Goal: Task Accomplishment & Management: Use online tool/utility

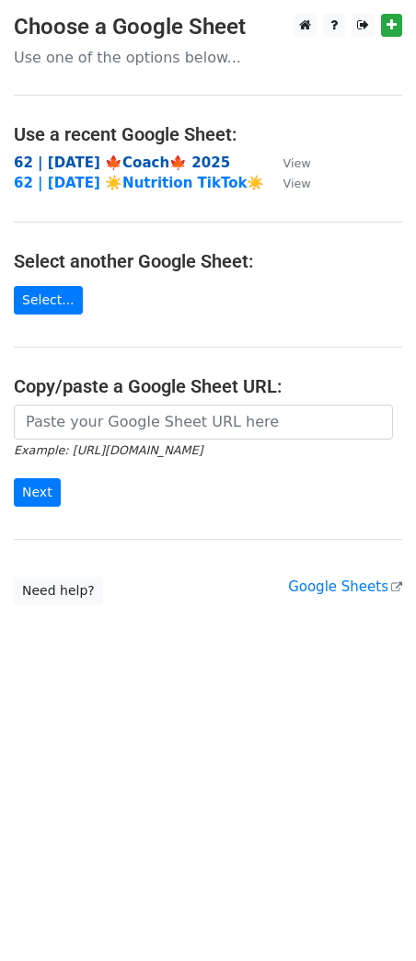
click at [147, 162] on strong "62 | SEP 16 🍁Coach🍁 2025" at bounding box center [122, 163] width 216 height 17
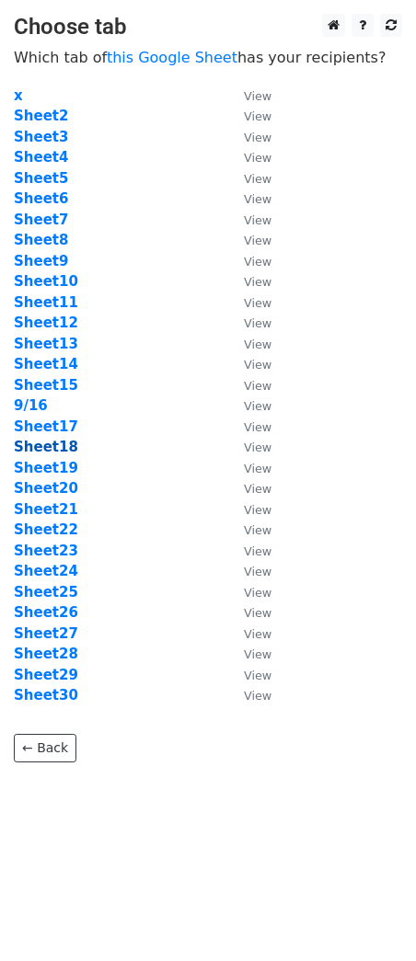
click at [39, 443] on strong "Sheet18" at bounding box center [46, 447] width 64 height 17
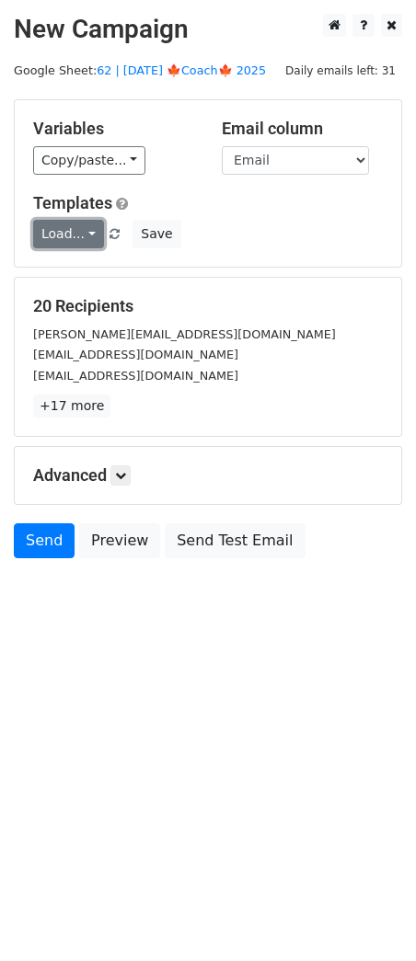
click at [69, 229] on link "Load..." at bounding box center [68, 234] width 71 height 29
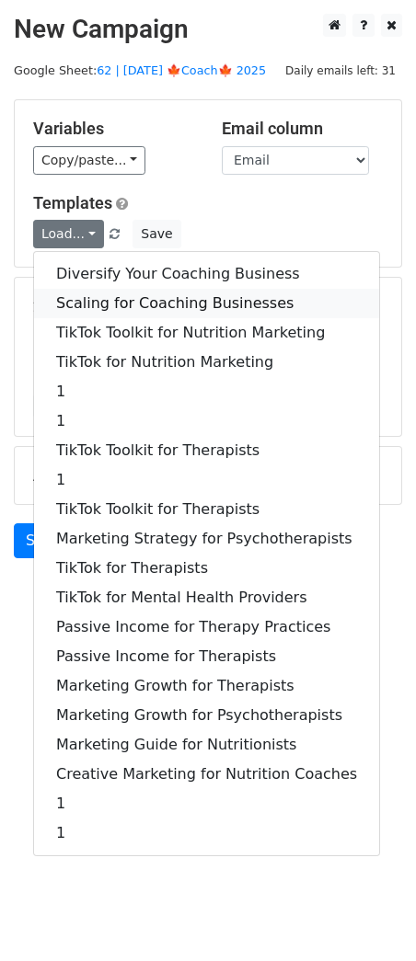
click at [132, 293] on link "Scaling for Coaching Businesses" at bounding box center [206, 303] width 345 height 29
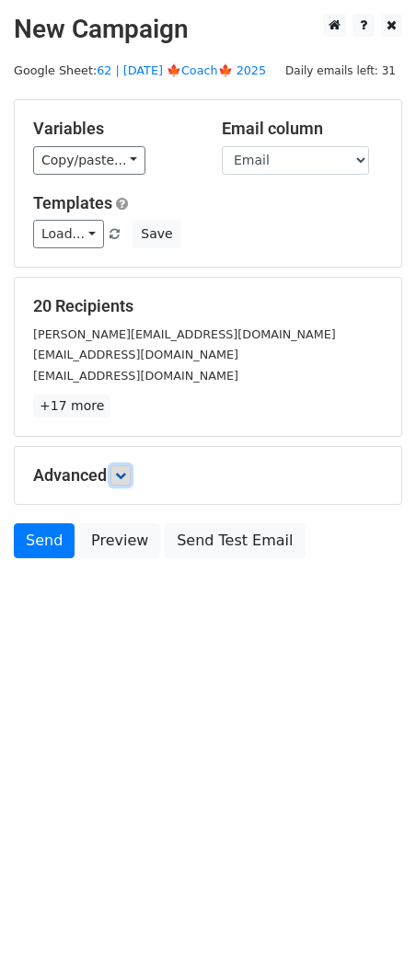
click at [126, 478] on icon at bounding box center [120, 475] width 11 height 11
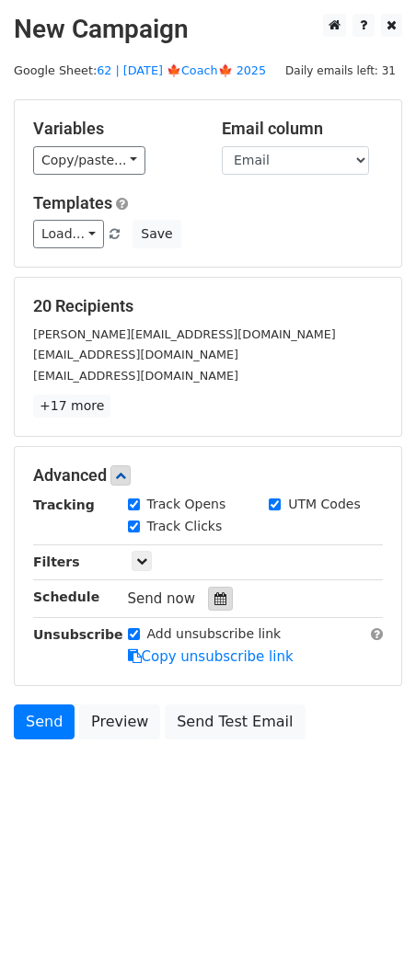
click at [214, 593] on icon at bounding box center [220, 599] width 12 height 13
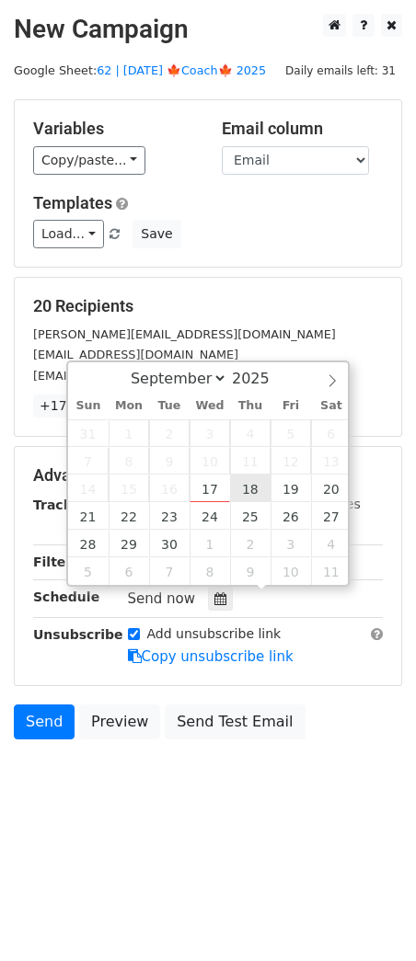
type input "2025-09-18 12:00"
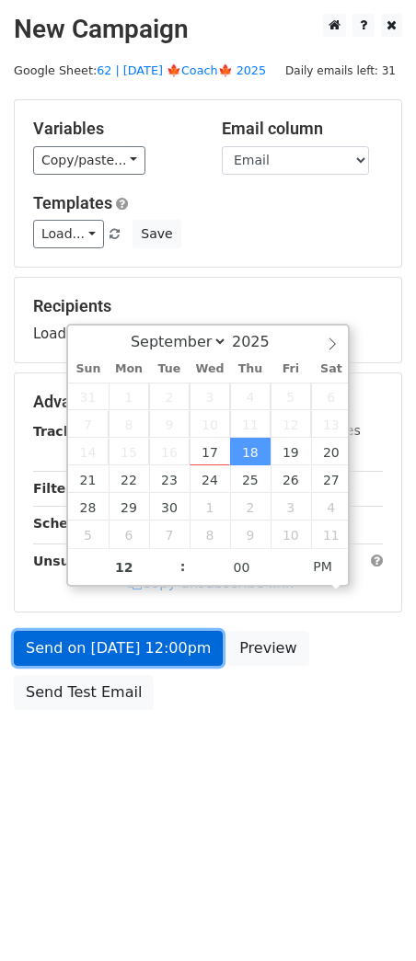
click at [163, 662] on link "Send on Sep 18 at 12:00pm" at bounding box center [118, 648] width 209 height 35
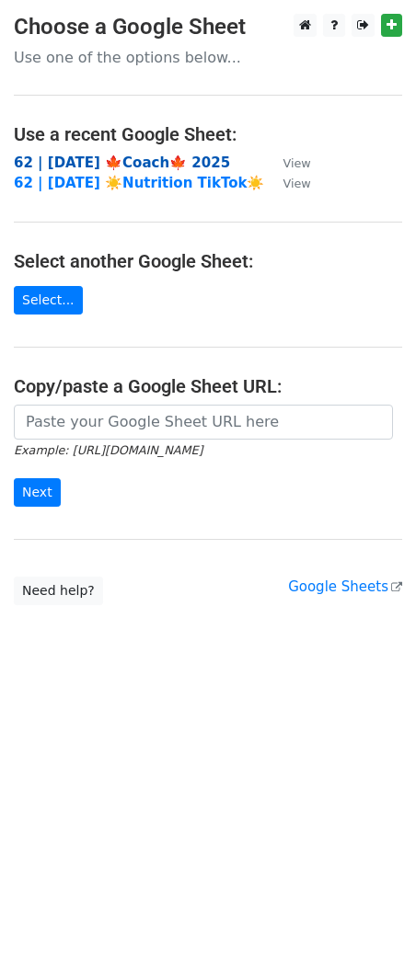
click at [132, 161] on strong "62 | [DATE] 🍁Coach🍁 2025" at bounding box center [122, 163] width 216 height 17
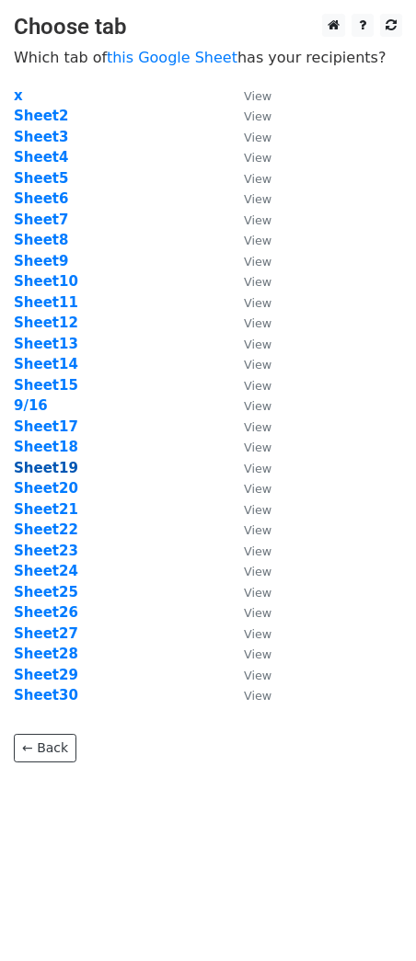
click at [52, 471] on strong "Sheet19" at bounding box center [46, 468] width 64 height 17
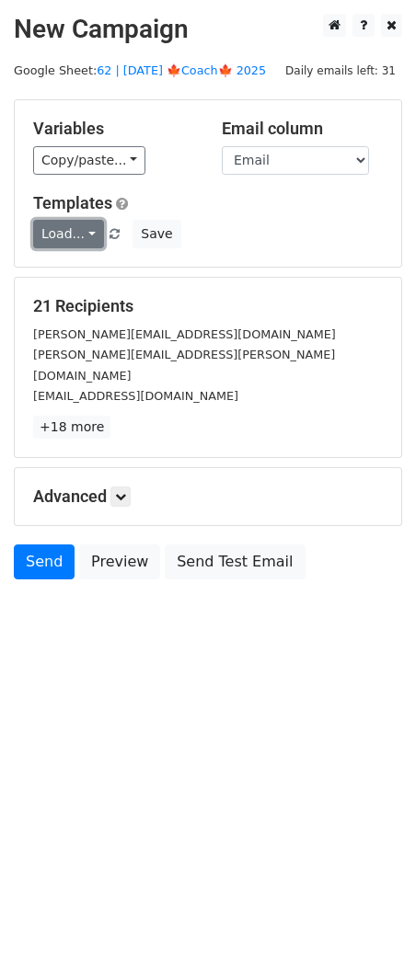
click at [79, 231] on link "Load..." at bounding box center [68, 234] width 71 height 29
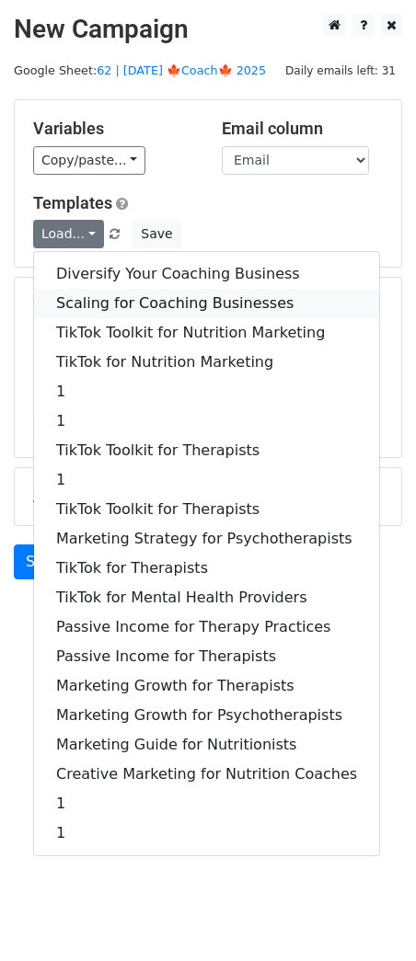
click at [108, 301] on link "Scaling for Coaching Businesses" at bounding box center [206, 303] width 345 height 29
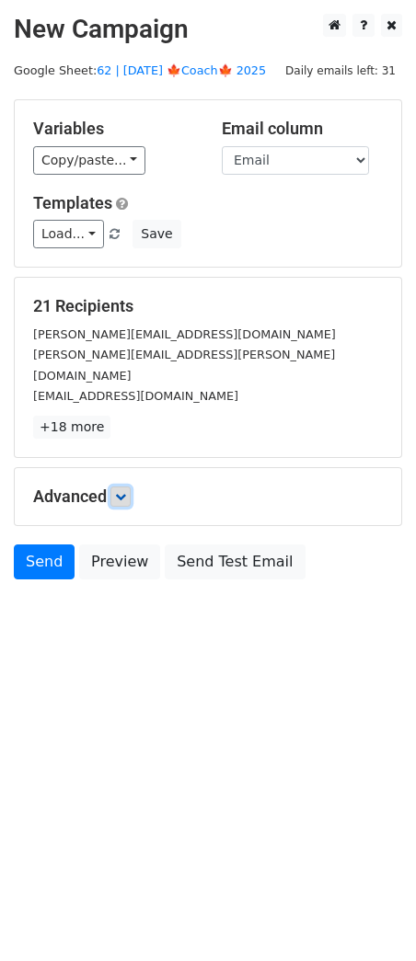
click at [126, 491] on icon at bounding box center [120, 496] width 11 height 11
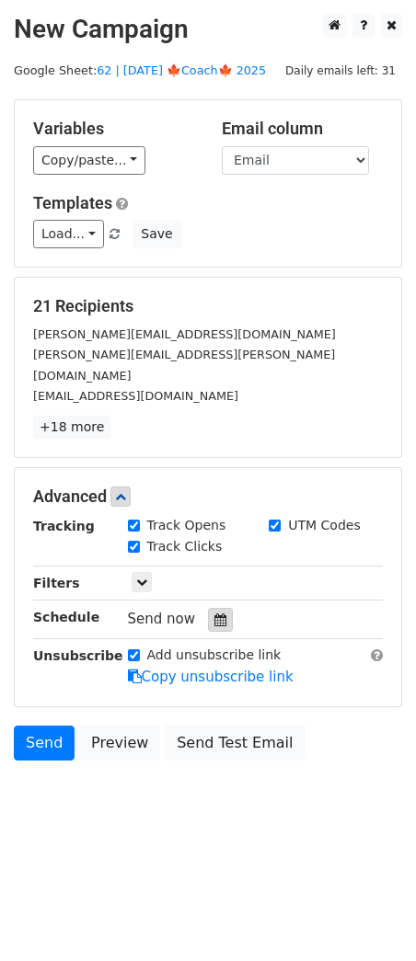
click at [214, 614] on icon at bounding box center [220, 620] width 12 height 13
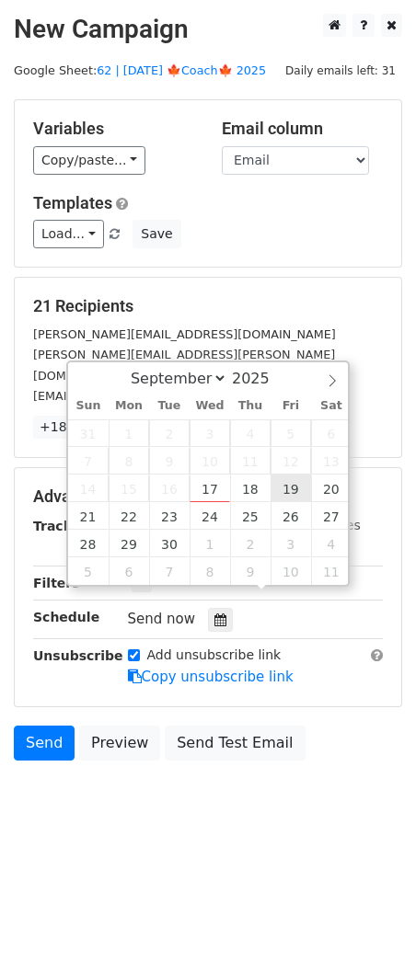
type input "[DATE] 12:00"
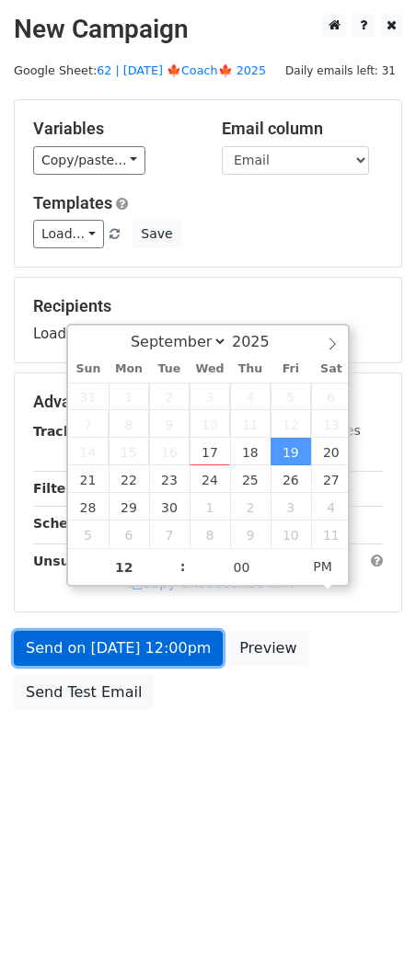
click at [180, 641] on link "Send on [DATE] 12:00pm" at bounding box center [118, 648] width 209 height 35
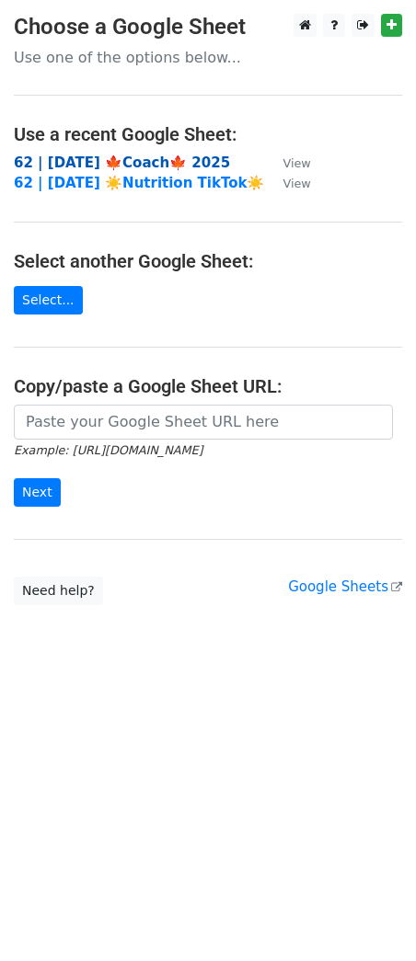
click at [155, 165] on strong "62 | [DATE] 🍁Coach🍁 2025" at bounding box center [122, 163] width 216 height 17
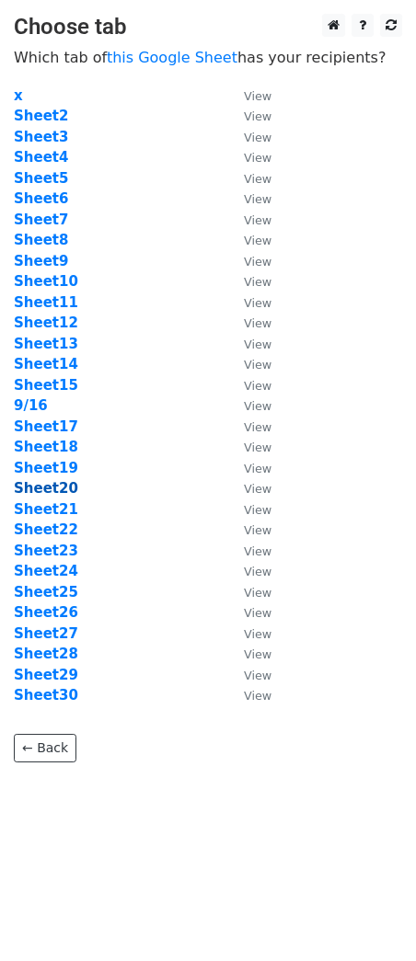
click at [58, 492] on strong "Sheet20" at bounding box center [46, 488] width 64 height 17
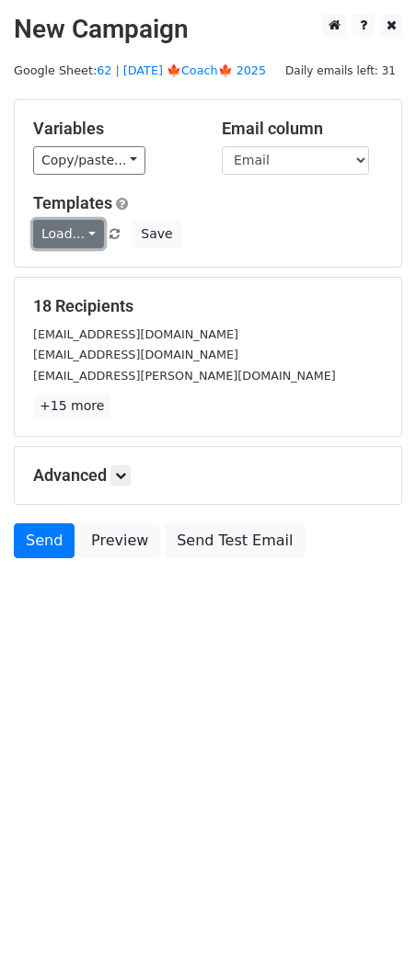
click at [58, 225] on link "Load..." at bounding box center [68, 234] width 71 height 29
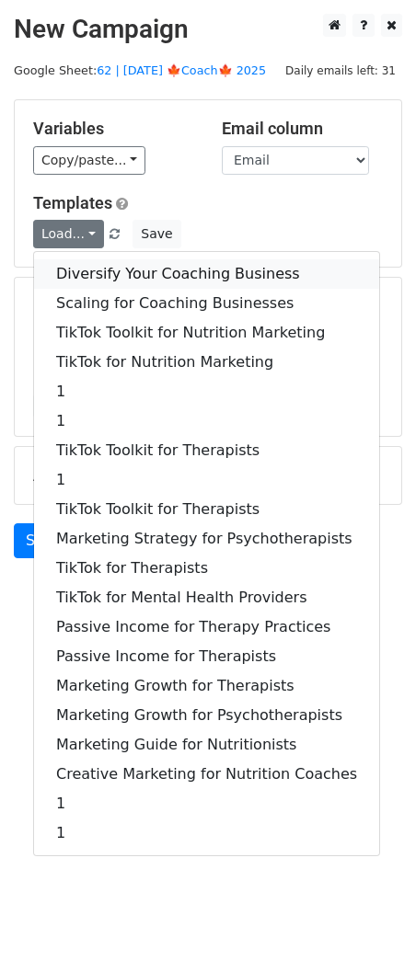
click at [69, 266] on link "Diversify Your Coaching Business" at bounding box center [206, 273] width 345 height 29
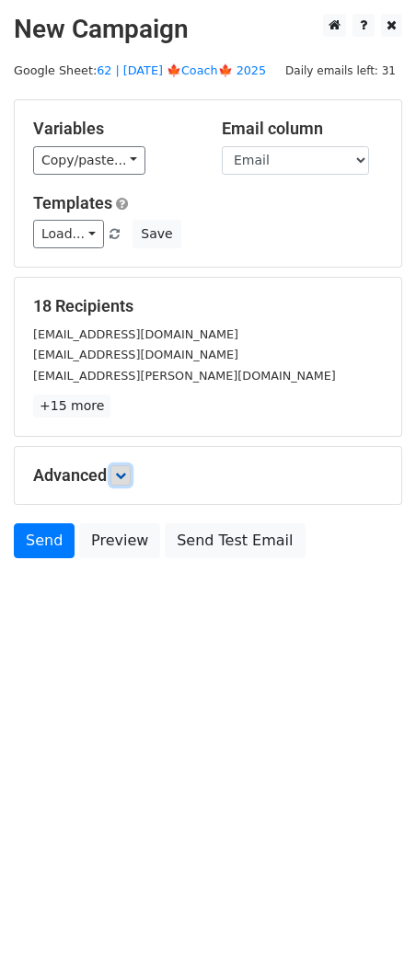
click at [123, 475] on icon at bounding box center [120, 475] width 11 height 11
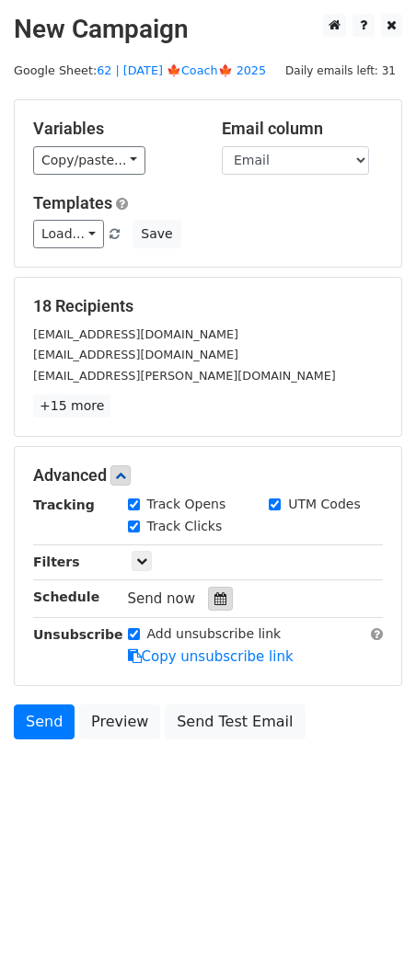
click at [214, 596] on icon at bounding box center [220, 599] width 12 height 13
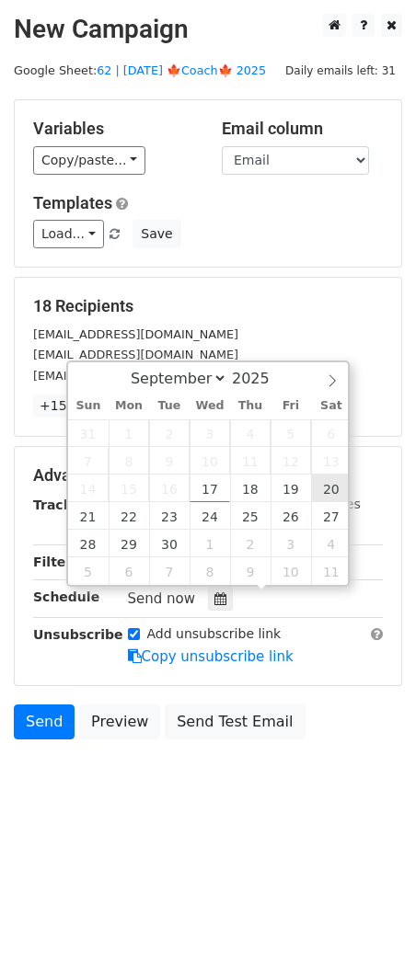
type input "[DATE] 12:00"
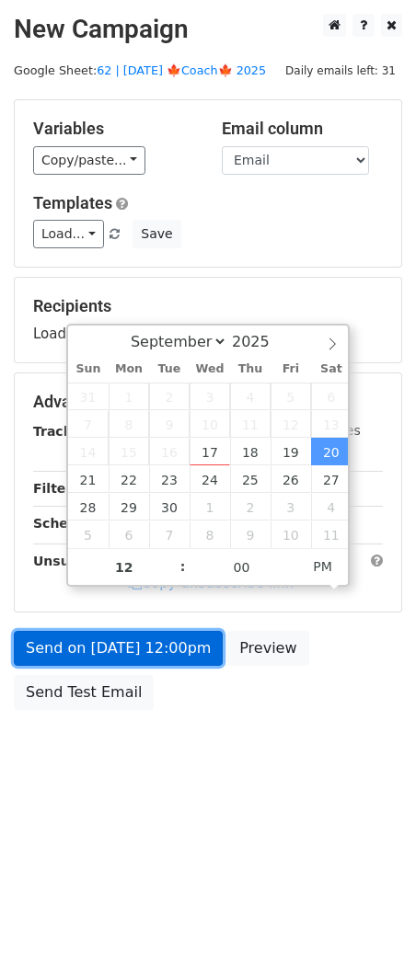
click at [178, 635] on link "Send on [DATE] 12:00pm" at bounding box center [118, 648] width 209 height 35
